Goal: Communication & Community: Answer question/provide support

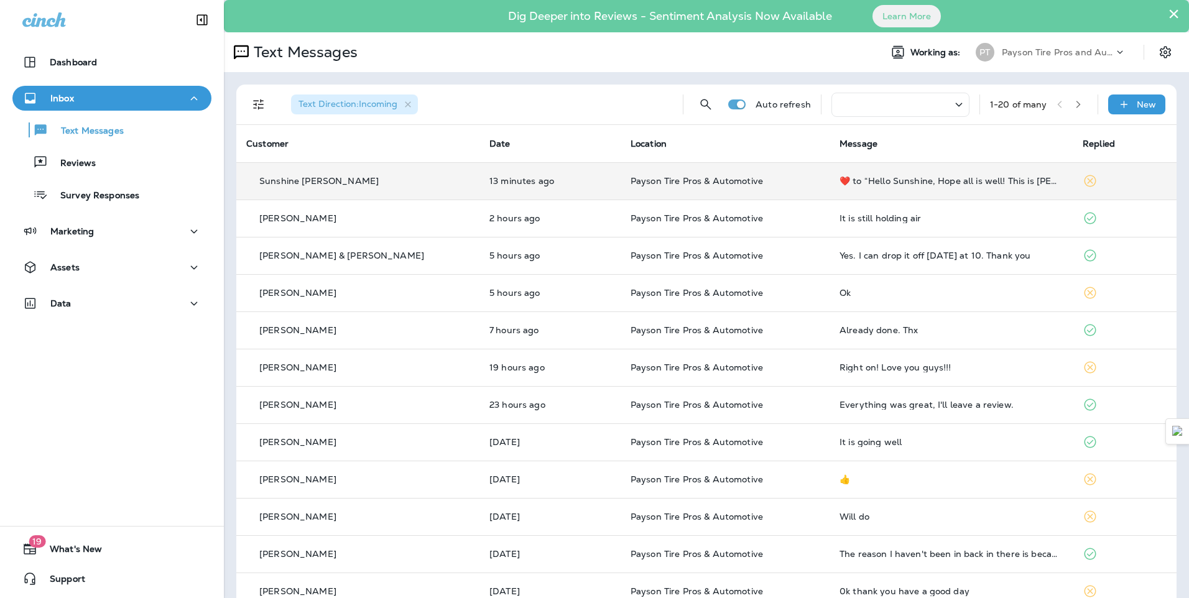
click at [364, 178] on div "Sunshine [PERSON_NAME]" at bounding box center [357, 181] width 223 height 13
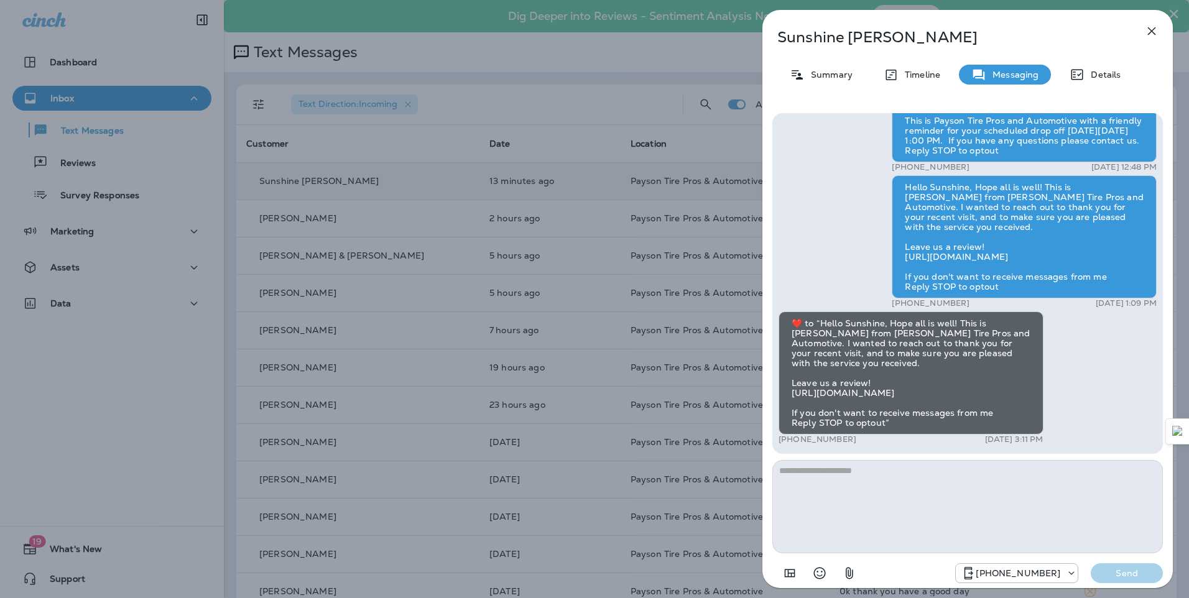
click at [398, 212] on div "Sunshine Guererro Summary Timeline Messaging Details Hello Sunshine, This is Pa…" at bounding box center [594, 299] width 1189 height 598
